Goal: Task Accomplishment & Management: Use online tool/utility

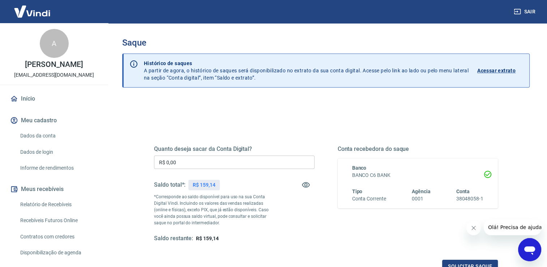
click at [202, 164] on input "R$ 0,00" at bounding box center [234, 161] width 160 height 13
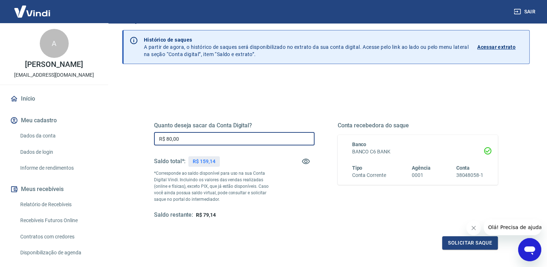
scroll to position [36, 0]
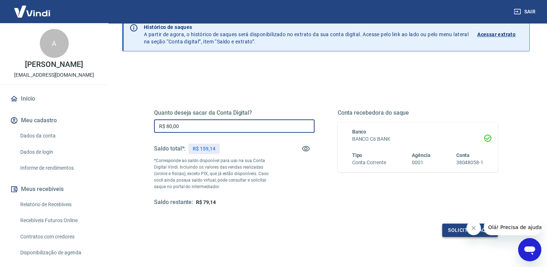
type input "R$ 80,00"
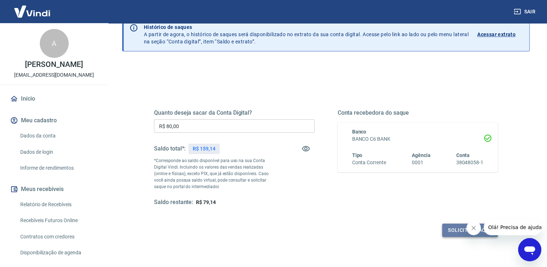
click at [453, 232] on button "Solicitar saque" at bounding box center [470, 229] width 56 height 13
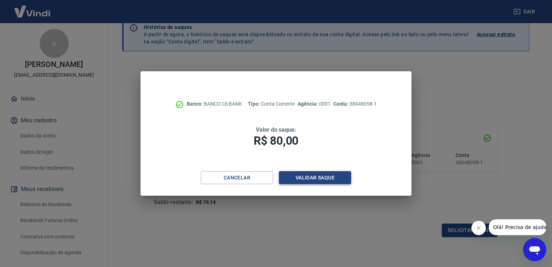
click at [317, 176] on button "Validar saque" at bounding box center [315, 177] width 72 height 13
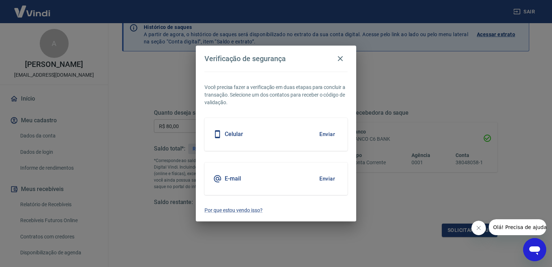
click at [328, 179] on button "Enviar" at bounding box center [327, 178] width 23 height 15
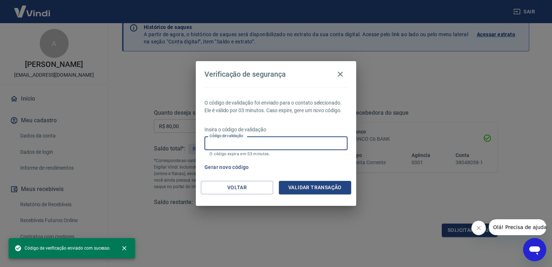
click at [269, 142] on input "Código de validação" at bounding box center [276, 142] width 143 height 13
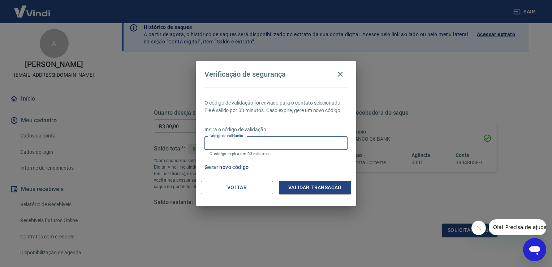
paste input "701650"
type input "701650"
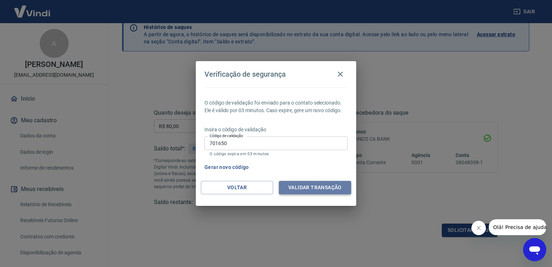
click at [325, 189] on button "Validar transação" at bounding box center [315, 187] width 72 height 13
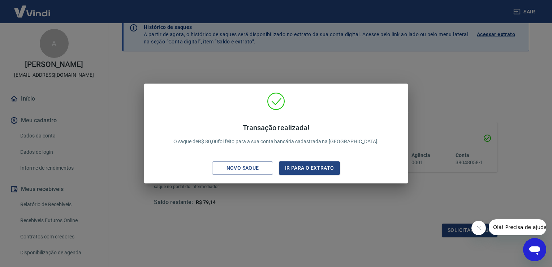
click at [355, 215] on div "Transação realizada! O saque de R$ 80,00 foi feito para a sua conta bancária ca…" at bounding box center [276, 133] width 552 height 267
